Goal: Complete application form

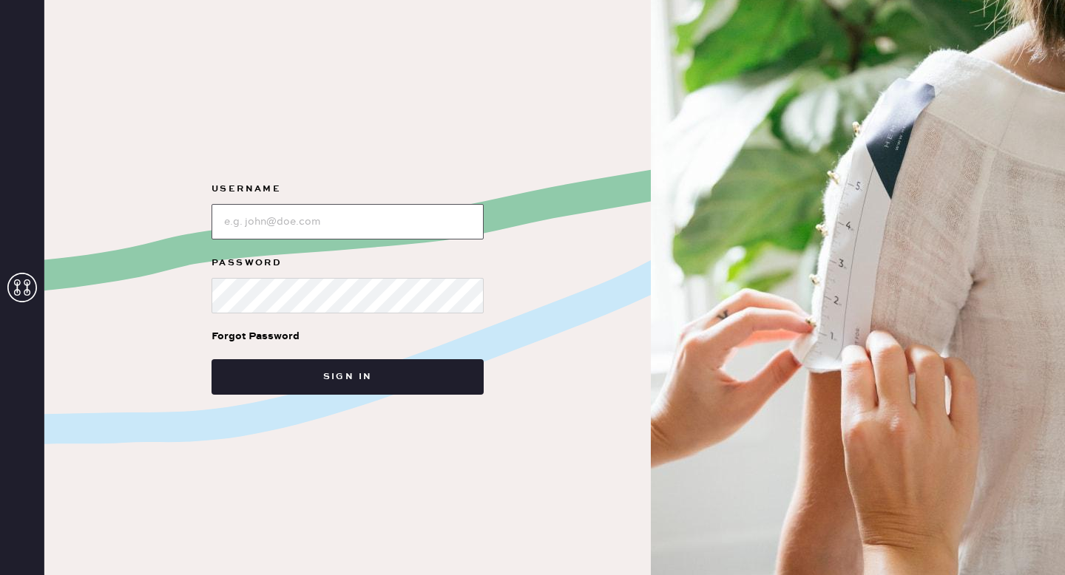
click at [245, 224] on input "loginName" at bounding box center [347, 221] width 272 height 35
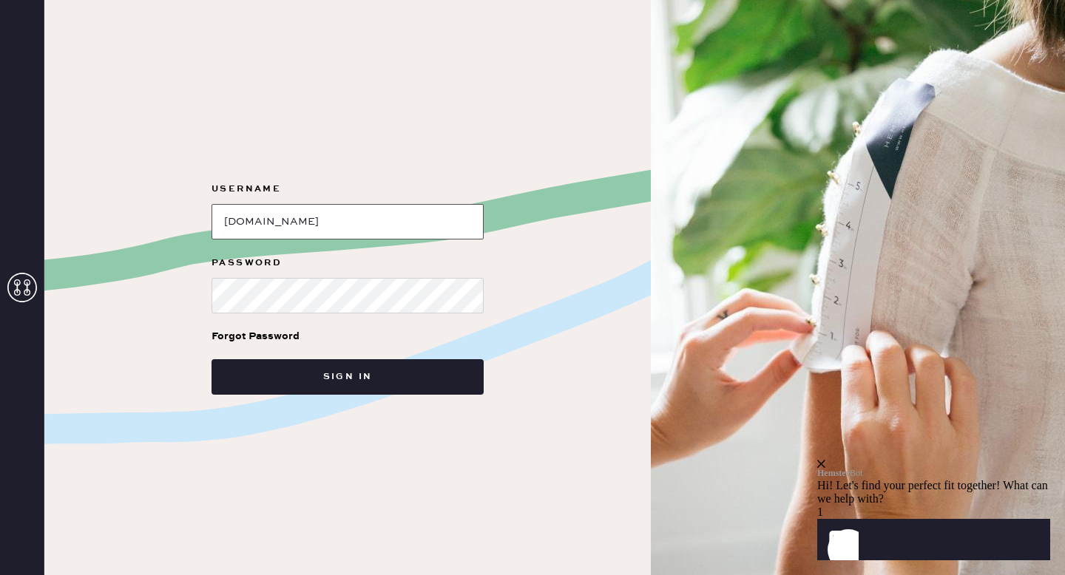
type input "[DOMAIN_NAME]"
drag, startPoint x: 299, startPoint y: 223, endPoint x: 158, endPoint y: 224, distance: 142.0
click at [158, 224] on div "Username Password Forgot Password Sign in" at bounding box center [347, 287] width 606 height 575
click at [286, 218] on input "loginName" at bounding box center [347, 221] width 272 height 35
click at [276, 214] on input "loginName" at bounding box center [347, 221] width 272 height 35
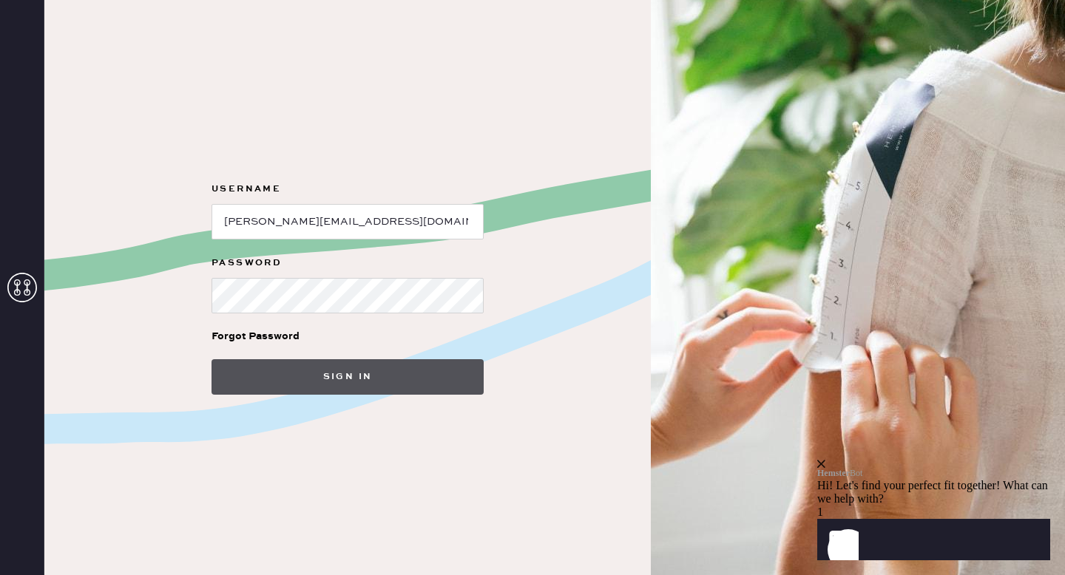
click at [328, 368] on button "Sign in" at bounding box center [347, 376] width 272 height 35
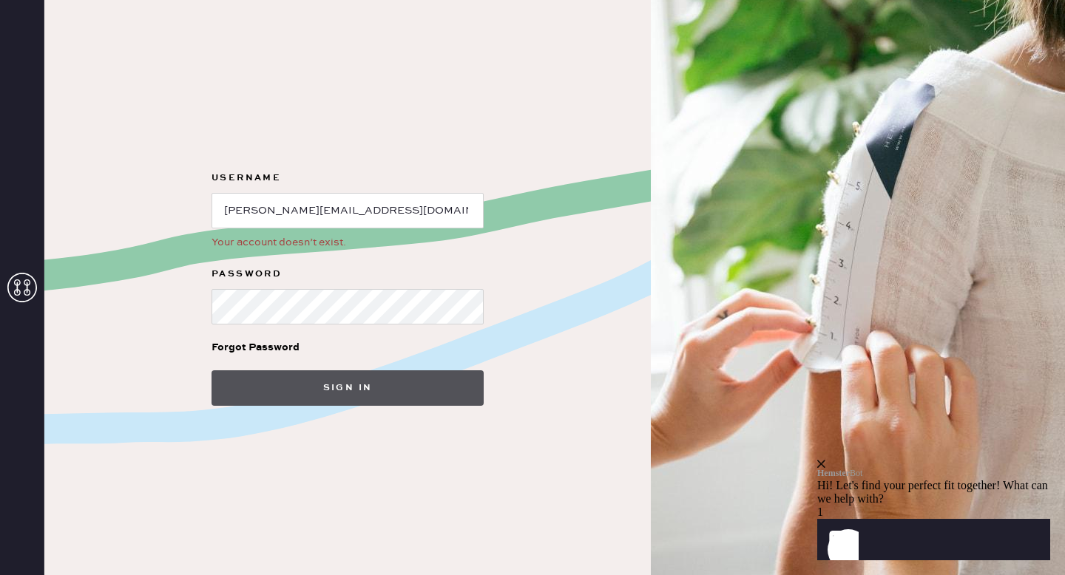
click at [311, 397] on button "Sign in" at bounding box center [347, 387] width 272 height 35
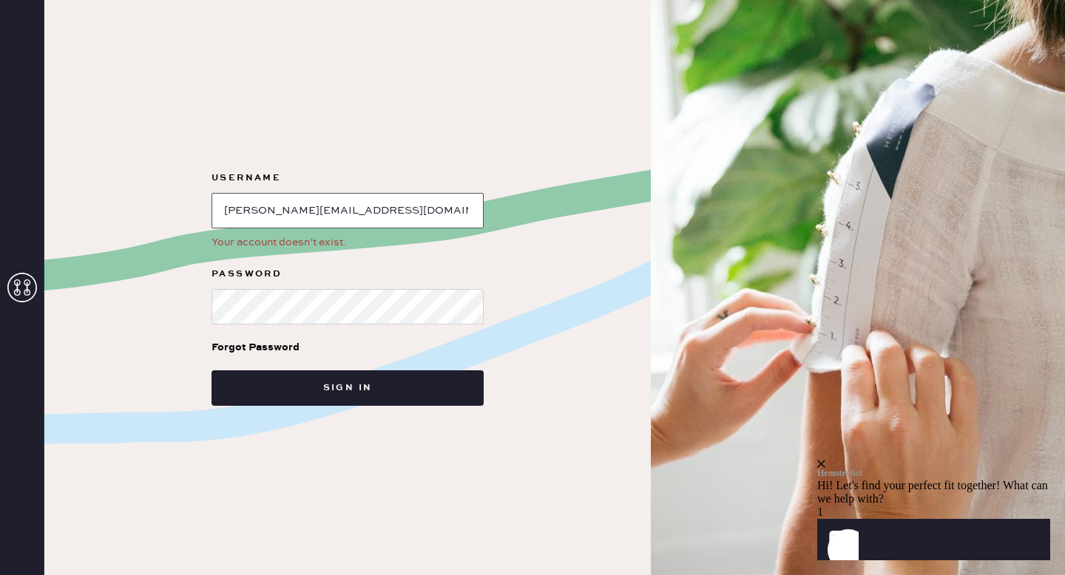
drag, startPoint x: 426, startPoint y: 212, endPoint x: 197, endPoint y: 194, distance: 230.0
click at [197, 194] on div "Username Your account doesn’t exist. Password Forgot Password Sign in" at bounding box center [347, 287] width 606 height 575
type input "Kescolano"
click at [98, 280] on div "Username Your account doesn’t exist. Password Forgot Password Sign in" at bounding box center [347, 287] width 606 height 575
click at [211, 370] on button "Sign in" at bounding box center [347, 387] width 272 height 35
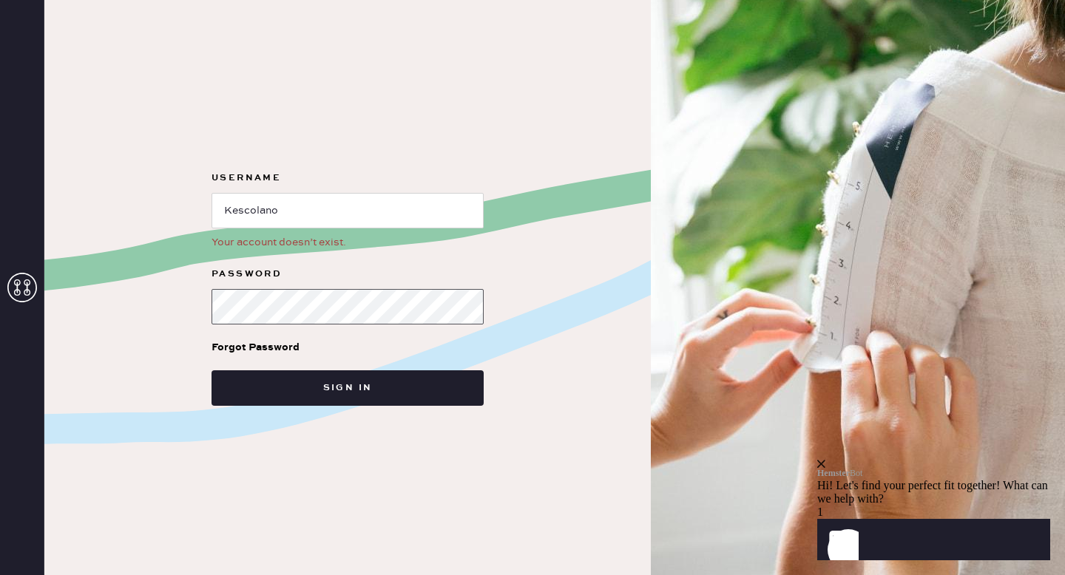
click at [200, 306] on form "Username Your account doesn’t exist. Password Forgot Password Sign in" at bounding box center [348, 287] width 296 height 237
drag, startPoint x: 305, startPoint y: 217, endPoint x: 146, endPoint y: 200, distance: 159.2
click at [146, 200] on div "Username Your account doesn’t exist. Password Forgot Password Sign in" at bounding box center [347, 287] width 606 height 575
click at [298, 220] on input "loginName" at bounding box center [347, 210] width 272 height 35
type input "Karen.escolano@thereformation.us"
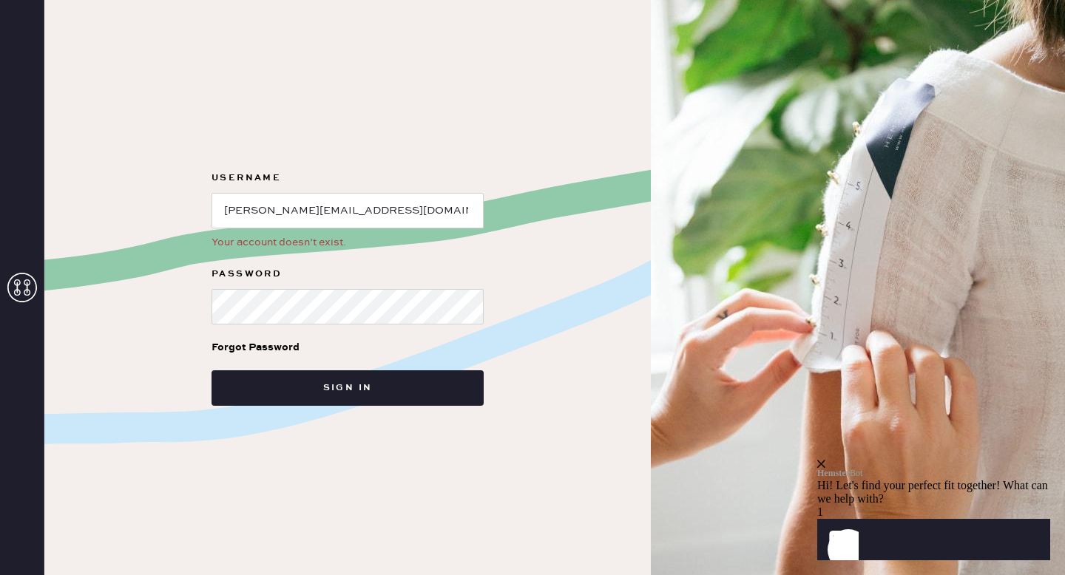
click at [825, 460] on icon "close" at bounding box center [821, 464] width 8 height 8
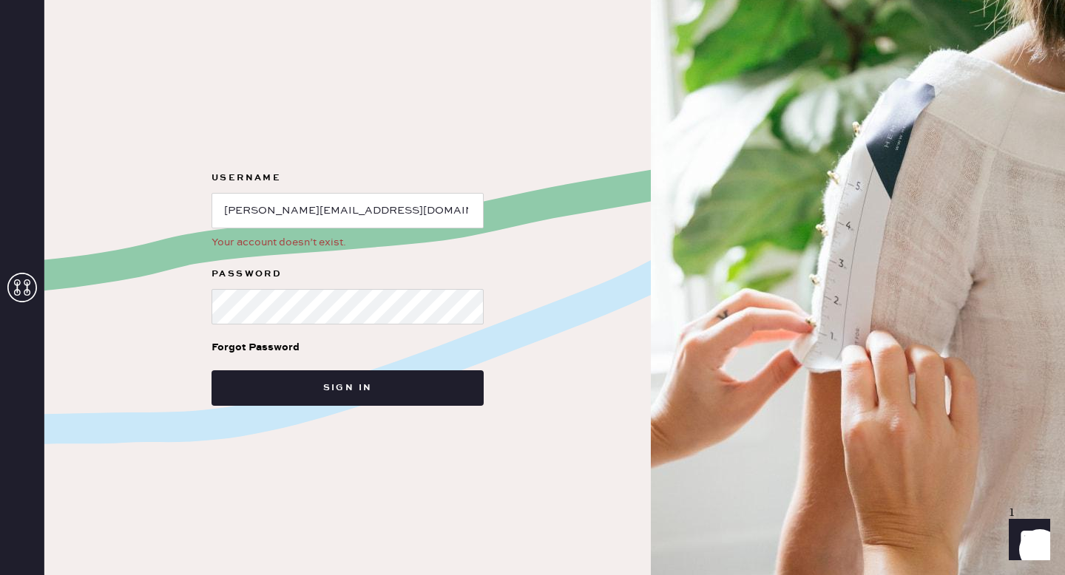
click at [16, 294] on icon at bounding box center [22, 288] width 30 height 30
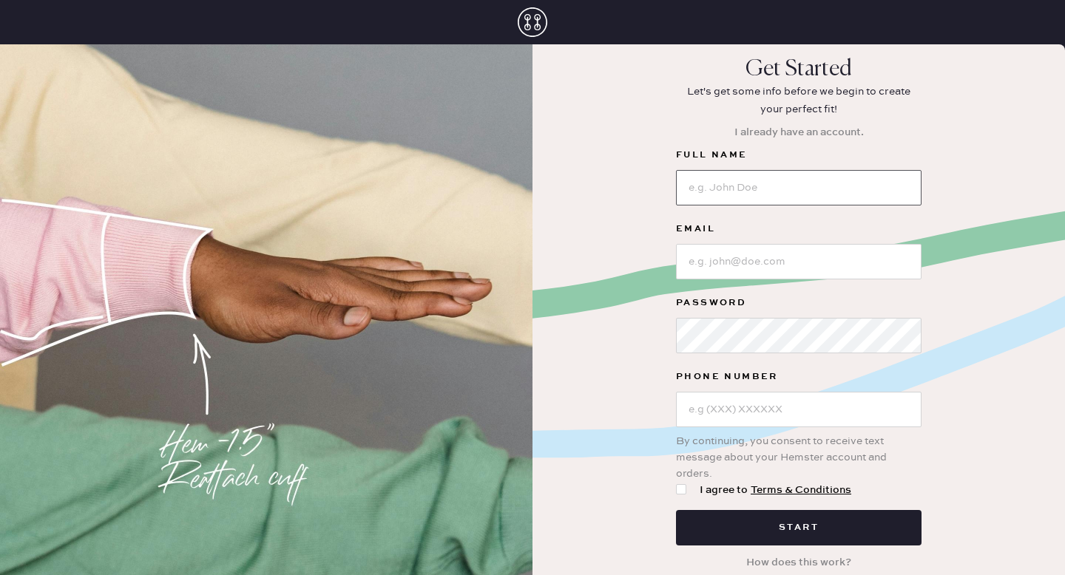
click at [745, 200] on input at bounding box center [798, 187] width 245 height 35
type input "[PERSON_NAME]"
click at [798, 251] on input at bounding box center [798, 261] width 245 height 35
type input "[PERSON_NAME][EMAIL_ADDRESS][DOMAIN_NAME]"
click at [925, 343] on div "Get Started Let's get some info before we begin to create your perfect fit! I a…" at bounding box center [798, 316] width 532 height 521
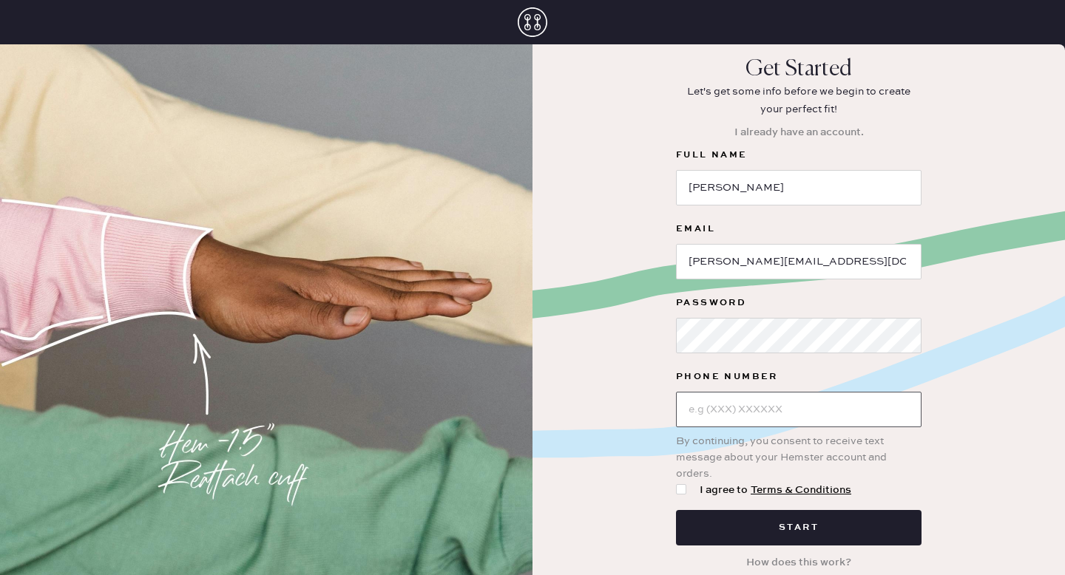
click at [839, 426] on input "text" at bounding box center [798, 409] width 245 height 35
click at [685, 490] on div at bounding box center [681, 489] width 10 height 10
click at [677, 483] on input "I agree to Terms & Conditions" at bounding box center [676, 482] width 1 height 1
checkbox input "true"
click at [761, 187] on input "Karen" at bounding box center [798, 187] width 245 height 35
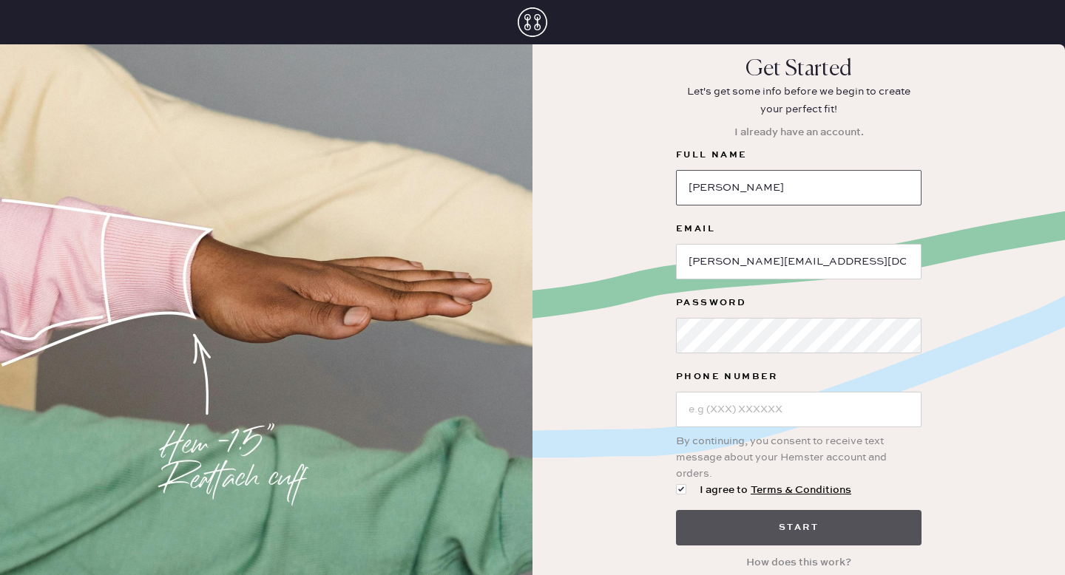
type input "Karen Escolano"
click at [822, 528] on button "Start" at bounding box center [798, 527] width 245 height 35
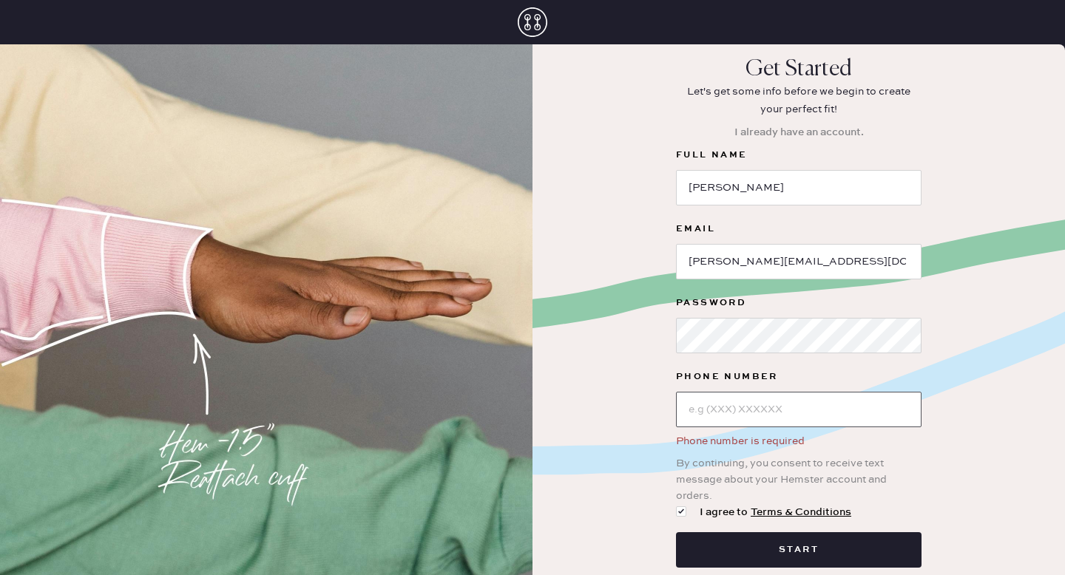
click at [725, 417] on input "text" at bounding box center [798, 409] width 245 height 35
click at [749, 404] on input "text" at bounding box center [798, 409] width 245 height 35
click at [687, 260] on input "Karen.escolano@thereformation.us" at bounding box center [798, 261] width 245 height 35
click at [771, 444] on div "Phone number is required" at bounding box center [798, 441] width 245 height 16
click at [685, 514] on div at bounding box center [681, 512] width 10 height 10
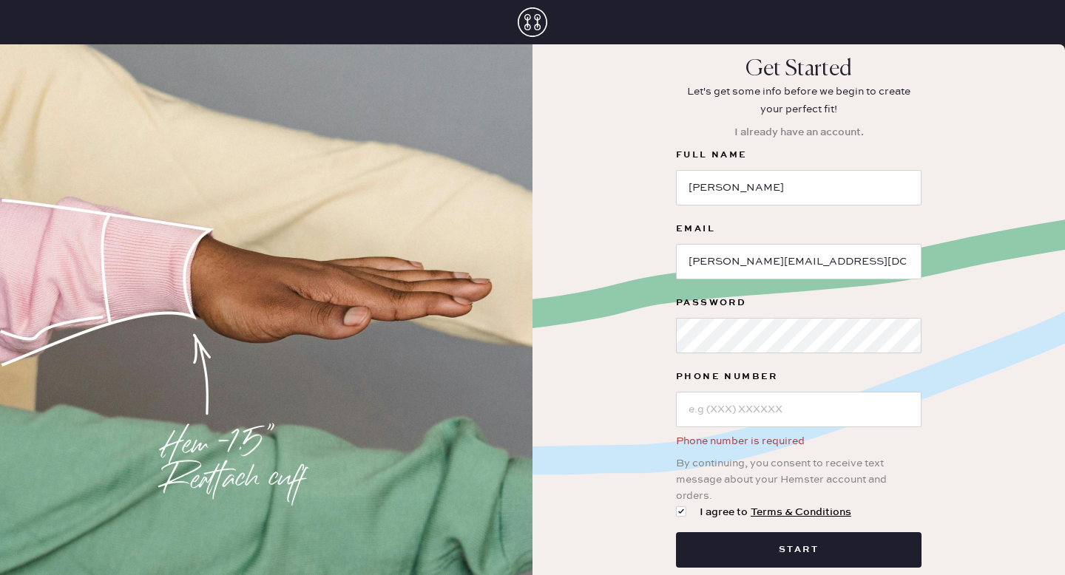
click at [677, 505] on input "I agree to Terms & Conditions" at bounding box center [676, 504] width 1 height 1
click at [682, 515] on div at bounding box center [681, 512] width 10 height 10
click at [677, 505] on input "I agree to Terms & Conditions" at bounding box center [676, 504] width 1 height 1
checkbox input "true"
click at [698, 400] on input "text" at bounding box center [798, 409] width 245 height 35
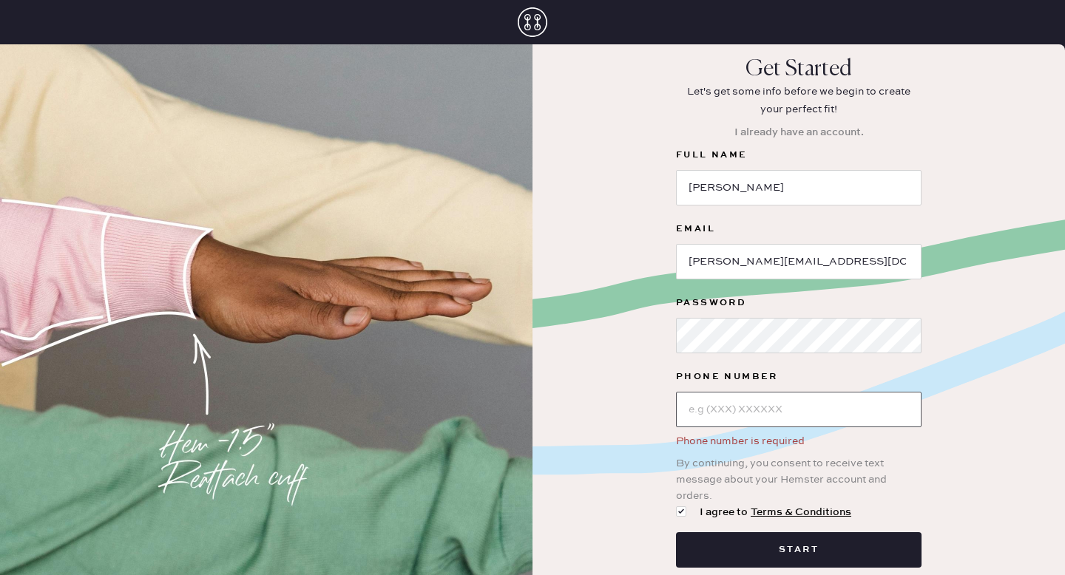
type input "(0 ) -"
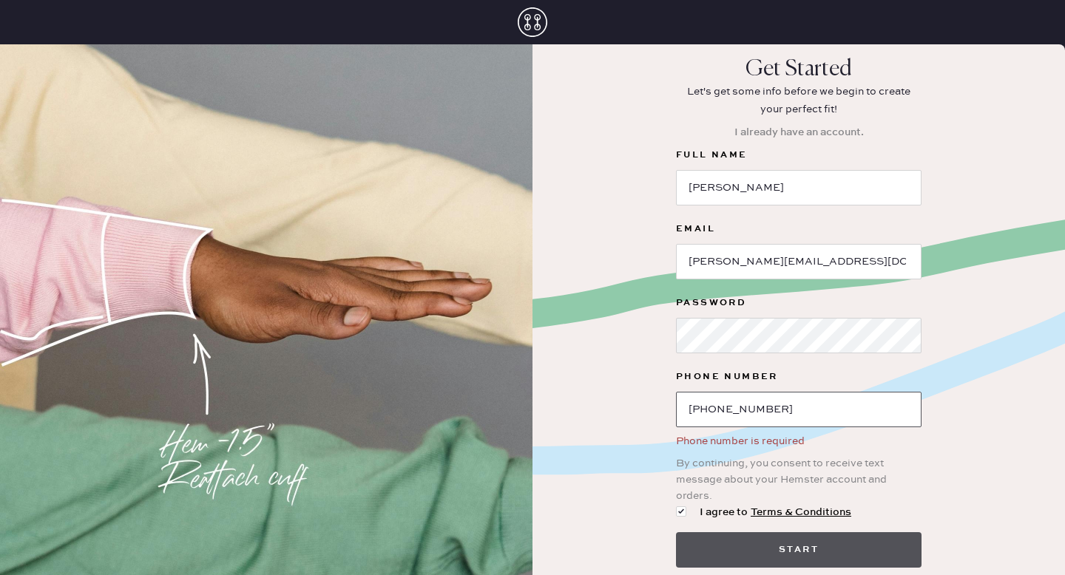
type input "(973) 965-7260"
click at [742, 555] on button "Start" at bounding box center [798, 549] width 245 height 35
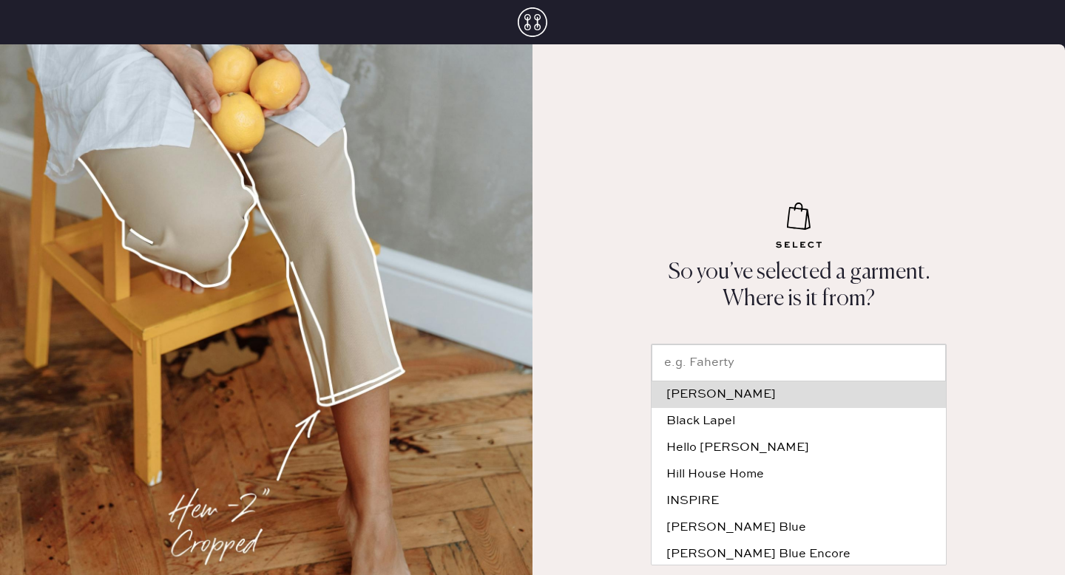
click at [727, 361] on input "text" at bounding box center [798, 363] width 294 height 37
click at [720, 295] on p "So you’ve selected a garment. Where is it from?" at bounding box center [798, 286] width 311 height 53
